Goal: Information Seeking & Learning: Learn about a topic

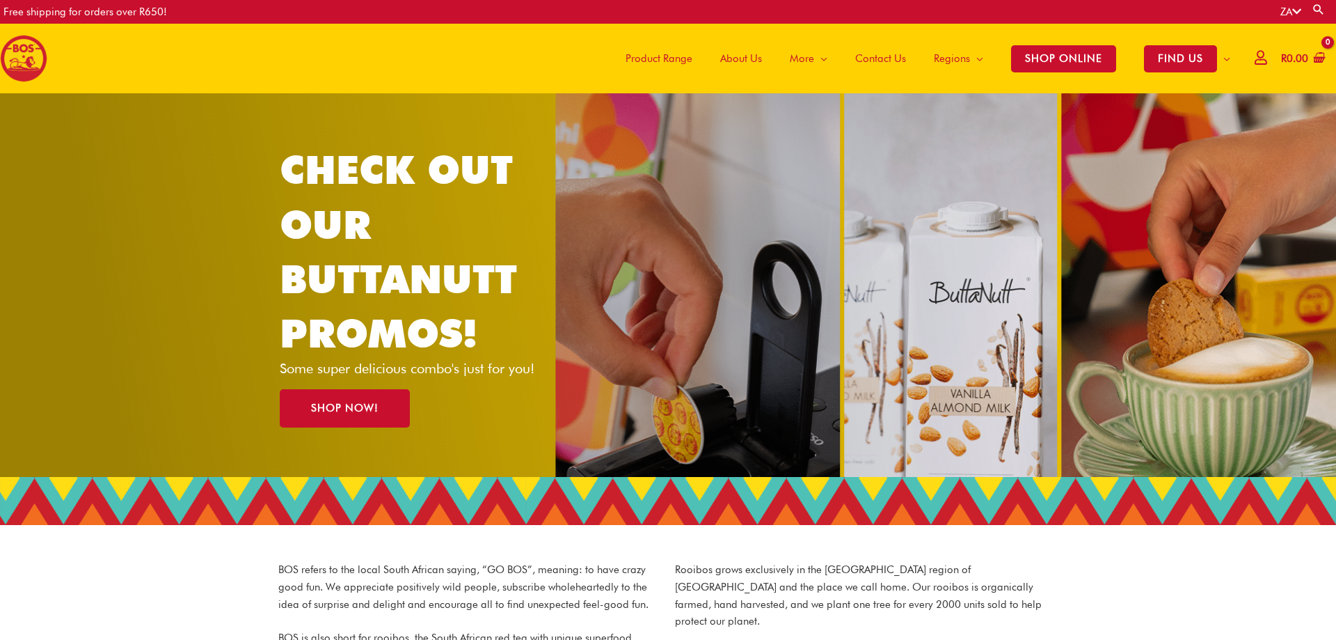
click at [720, 61] on span "About Us" at bounding box center [741, 59] width 42 height 42
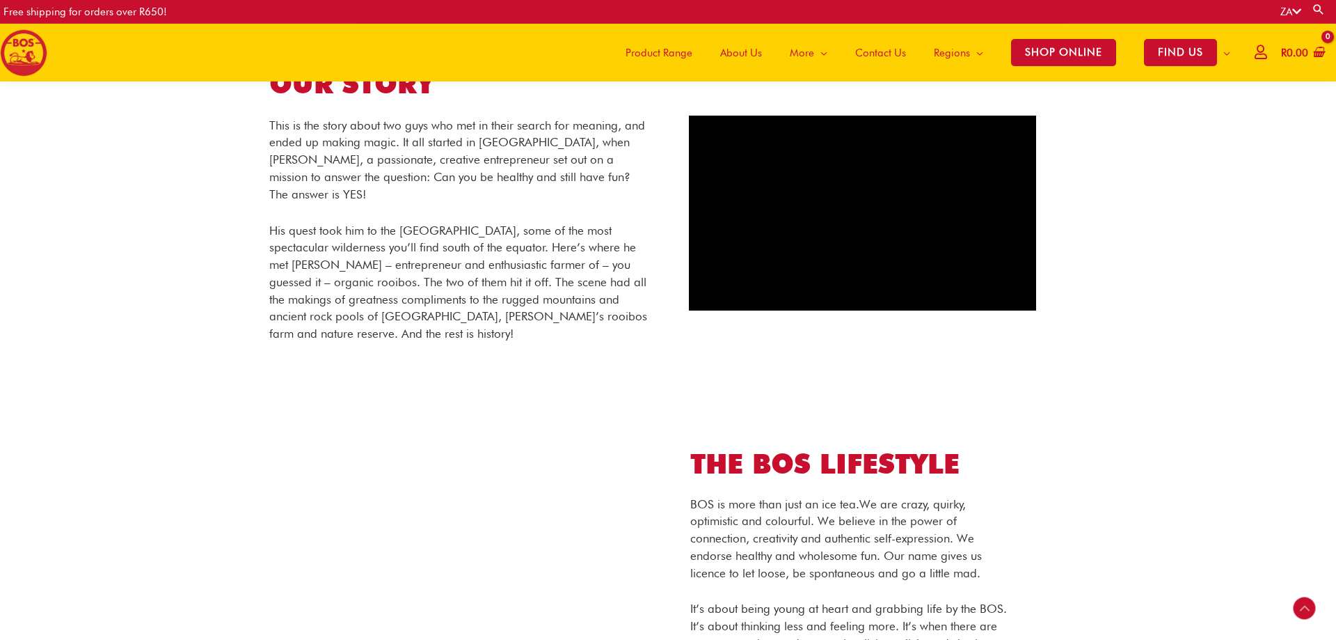
scroll to position [344, 0]
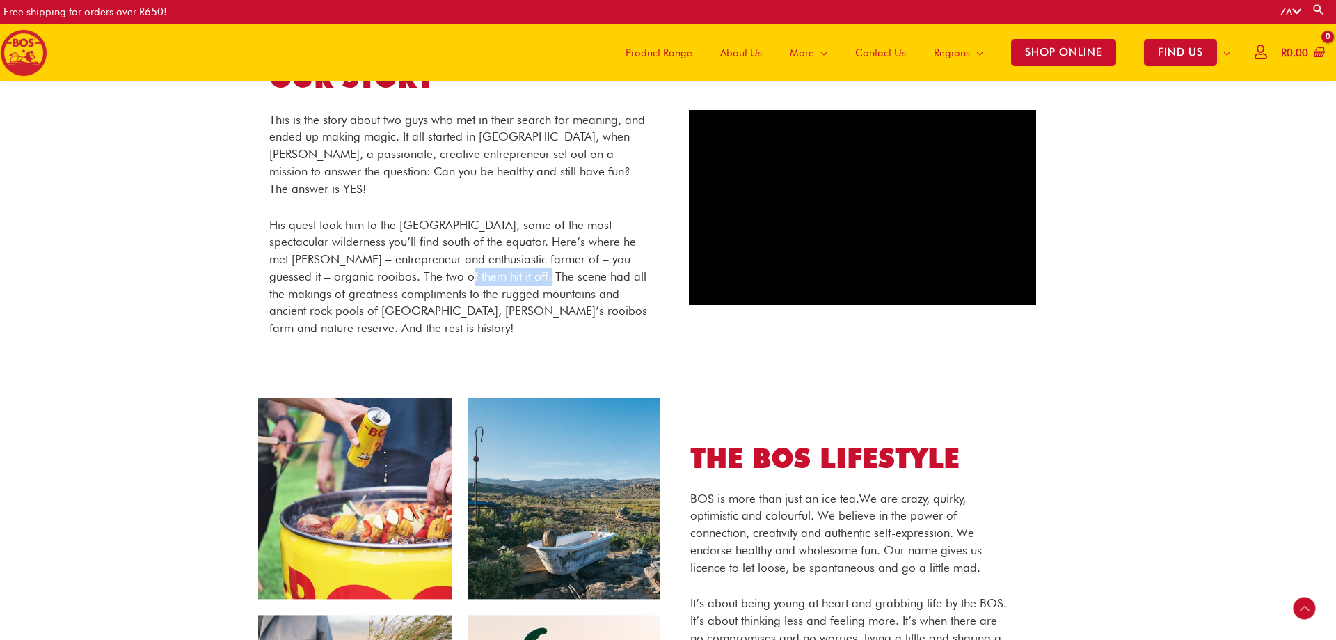
drag, startPoint x: 442, startPoint y: 273, endPoint x: 518, endPoint y: 277, distance: 76.0
click at [518, 277] on p "His quest took him to the Cederberg, some of the most spectacular wilderness yo…" at bounding box center [458, 276] width 379 height 120
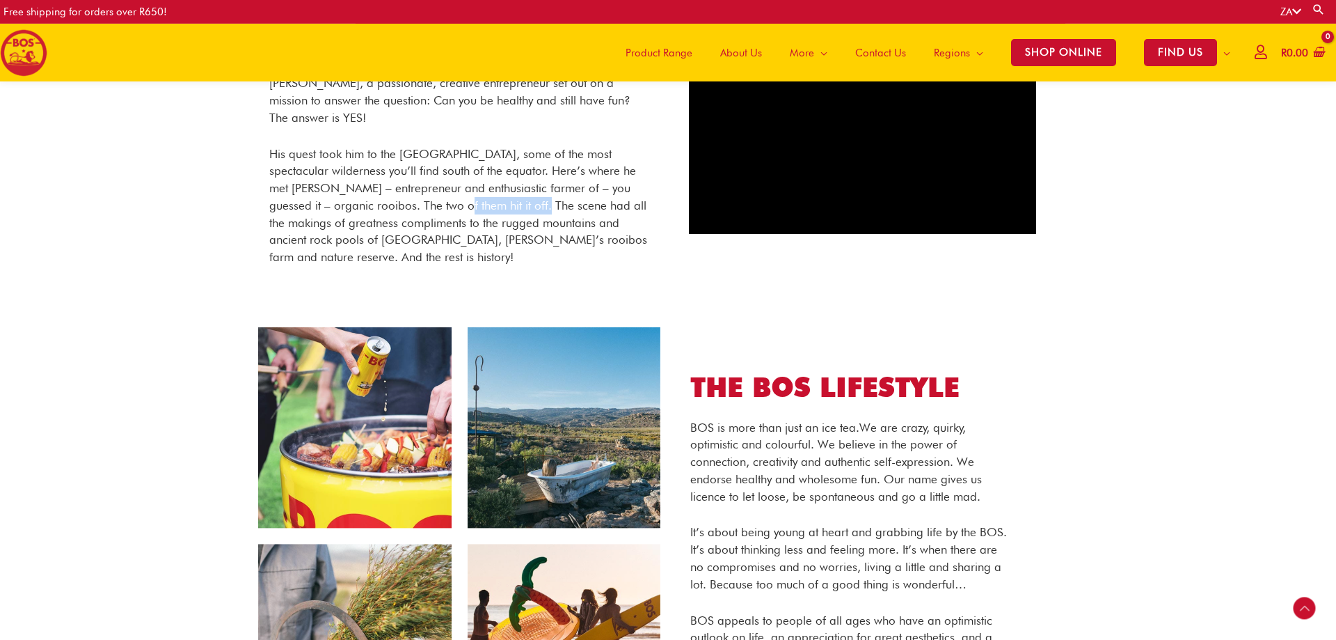
scroll to position [486, 0]
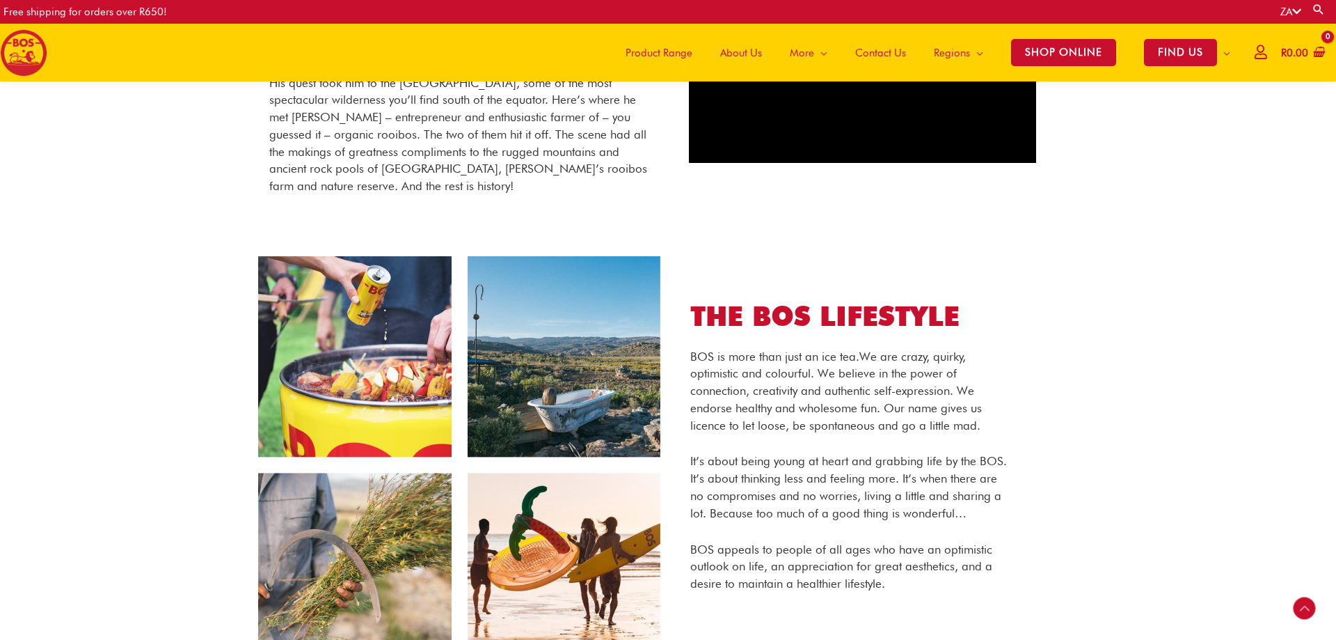
click at [496, 156] on p "His quest took him to the Cederberg, some of the most spectacular wilderness yo…" at bounding box center [458, 134] width 379 height 120
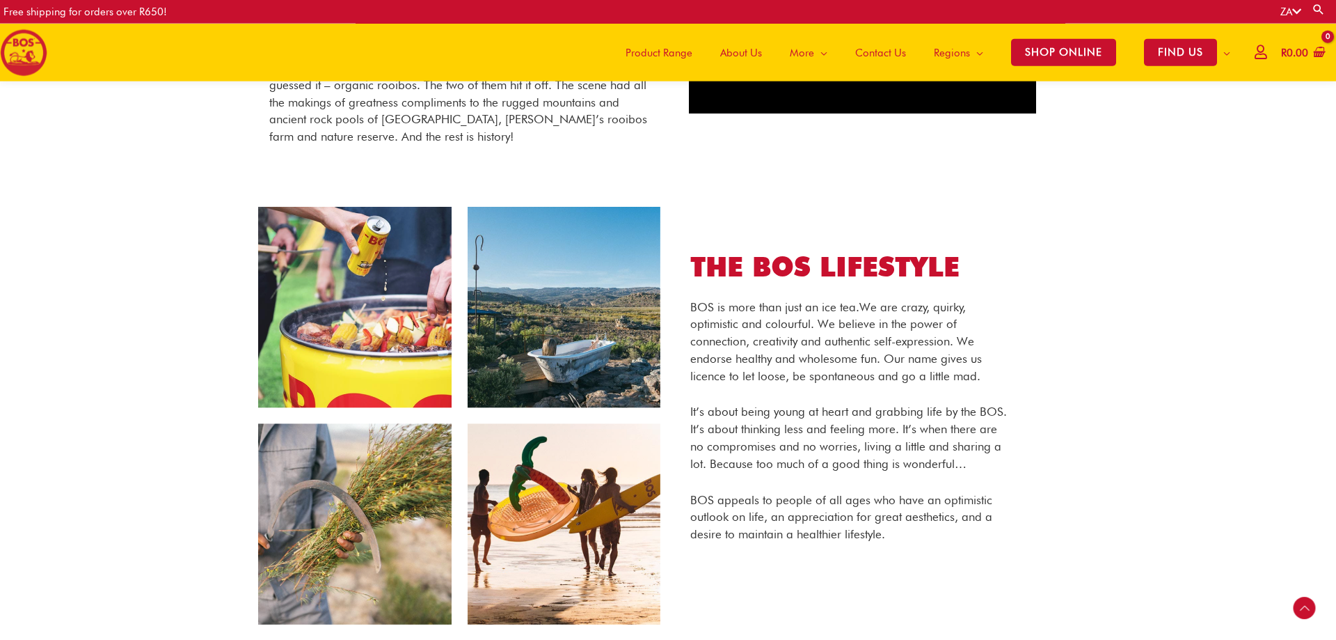
scroll to position [557, 0]
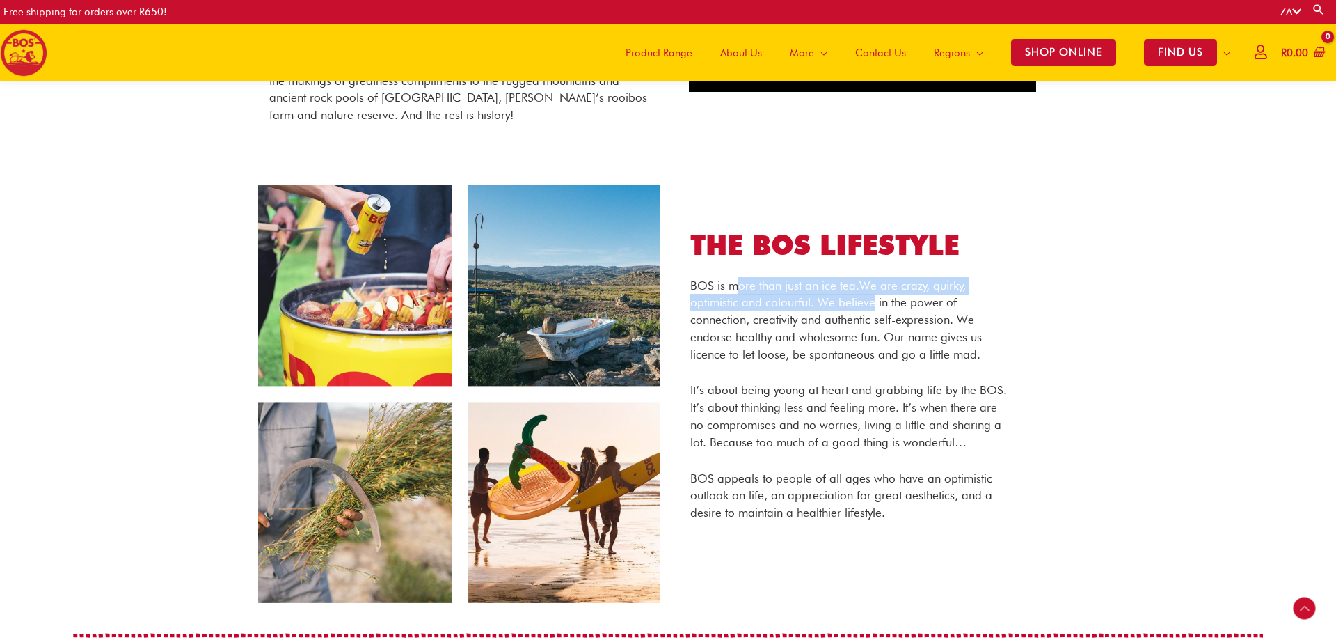
drag, startPoint x: 739, startPoint y: 292, endPoint x: 871, endPoint y: 301, distance: 132.5
click at [871, 301] on p "BOS is more than just an ice tea. We are crazy, quirky, optimistic and colourfu…" at bounding box center [850, 320] width 321 height 86
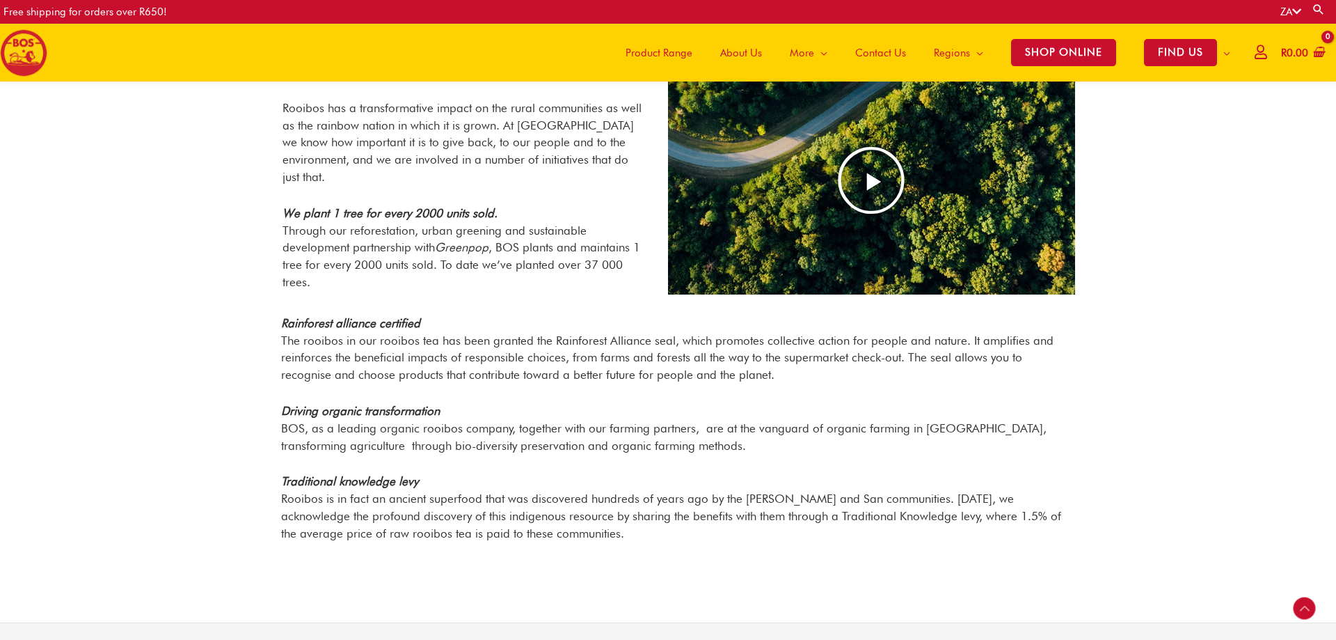
scroll to position [1196, 0]
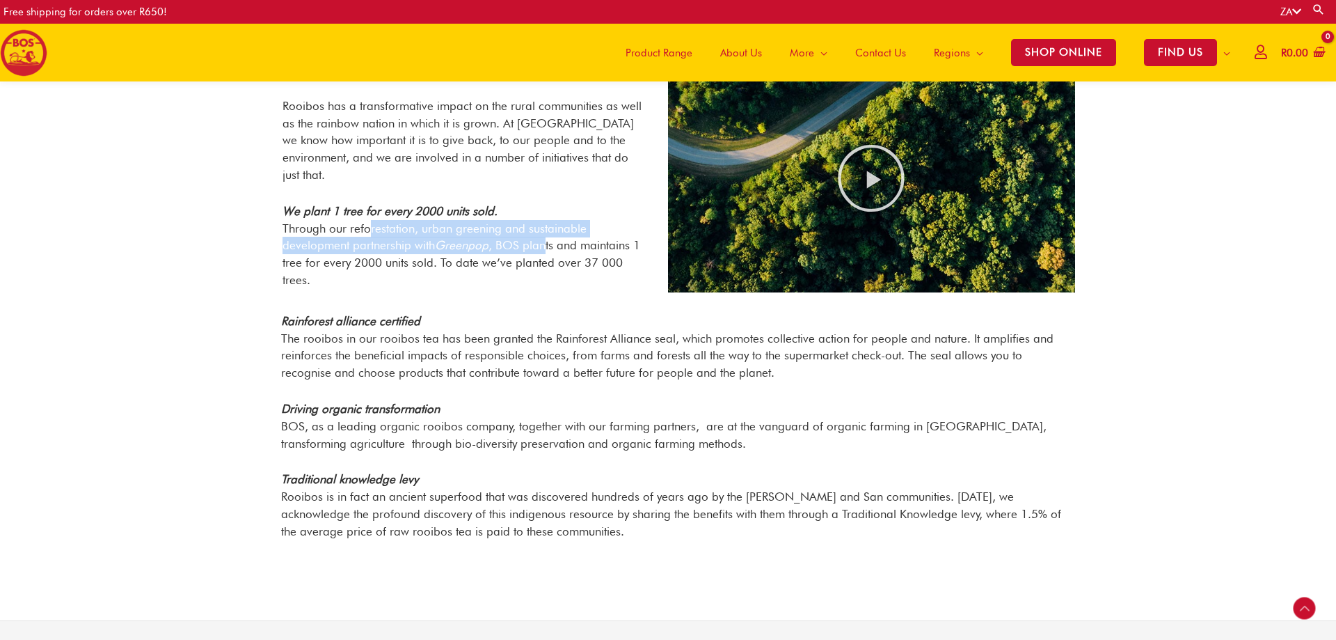
drag, startPoint x: 370, startPoint y: 206, endPoint x: 553, endPoint y: 227, distance: 184.2
click at [553, 227] on p "We plant 1 tree for every 2000 units sold. Through our reforestation, urban gre…" at bounding box center [465, 245] width 365 height 86
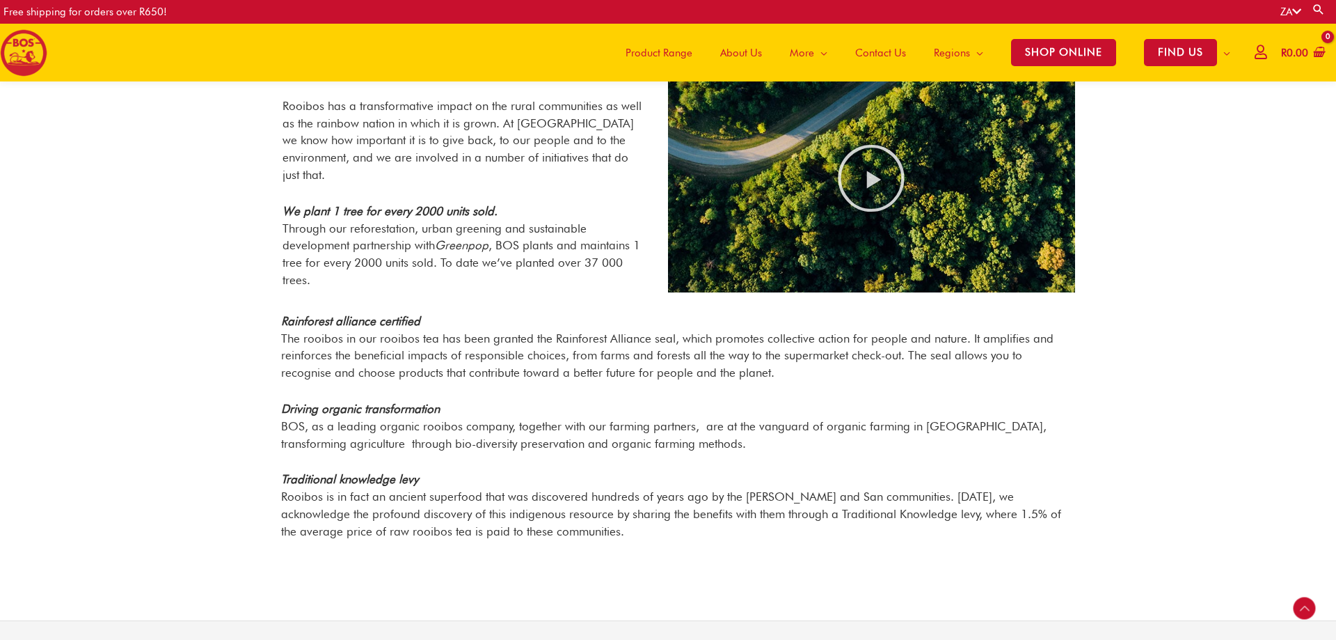
click at [557, 228] on p "We plant 1 tree for every 2000 units sold. Through our reforestation, urban gre…" at bounding box center [465, 245] width 365 height 86
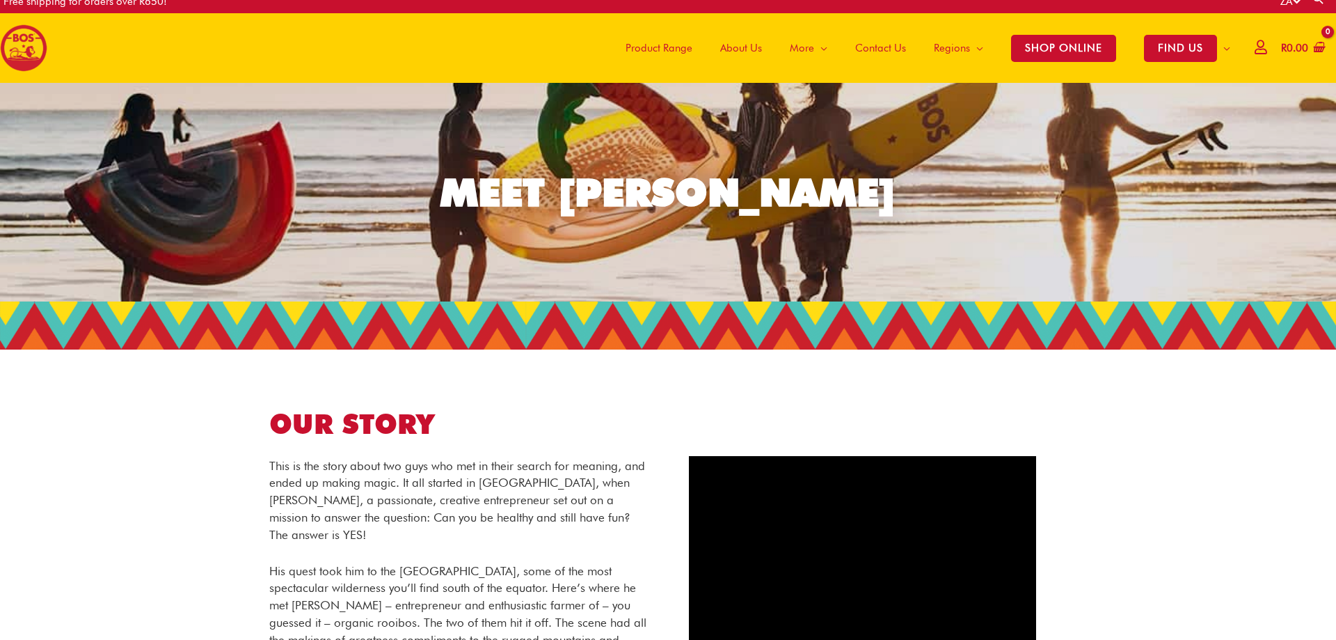
scroll to position [0, 0]
